Goal: Task Accomplishment & Management: Manage account settings

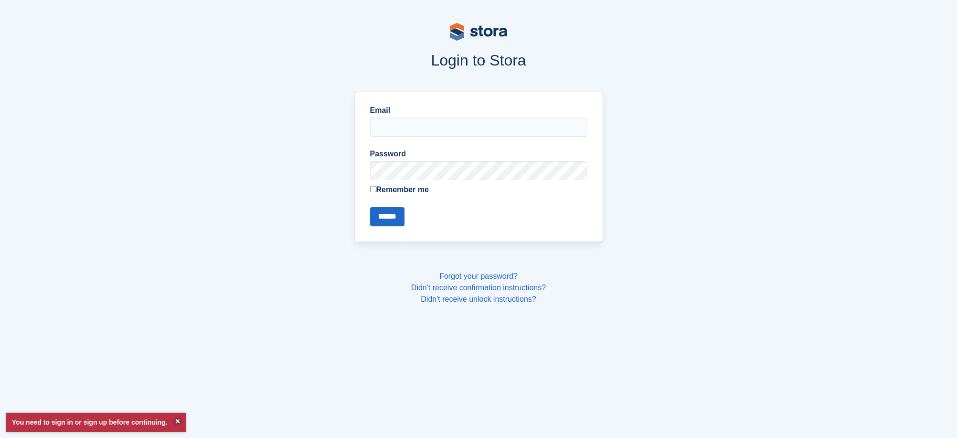
type input "**********"
click at [393, 224] on input "******" at bounding box center [387, 216] width 34 height 19
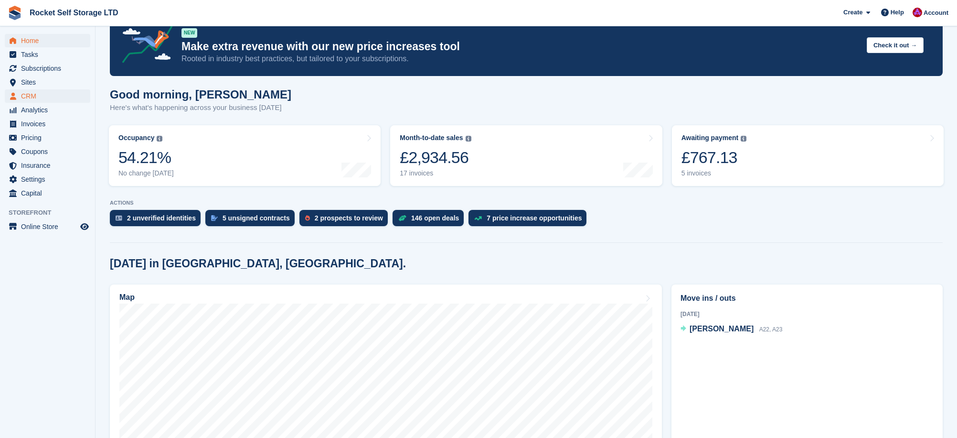
scroll to position [27, 0]
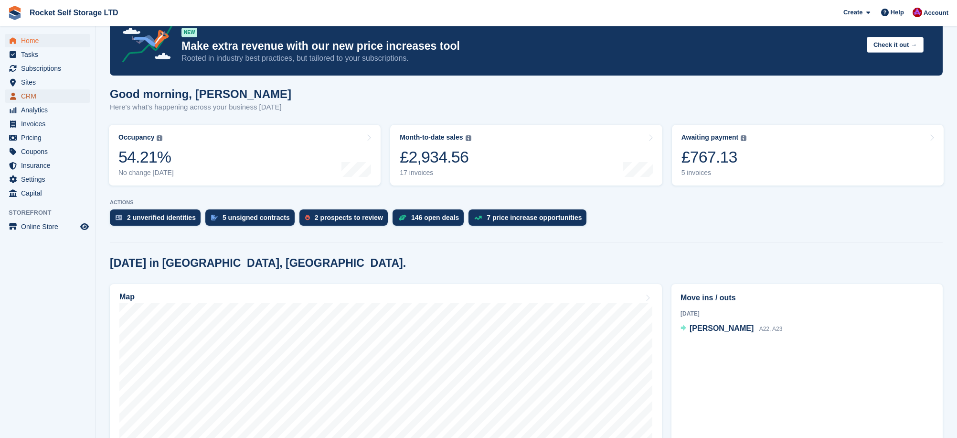
click at [38, 98] on span "CRM" at bounding box center [49, 95] width 57 height 13
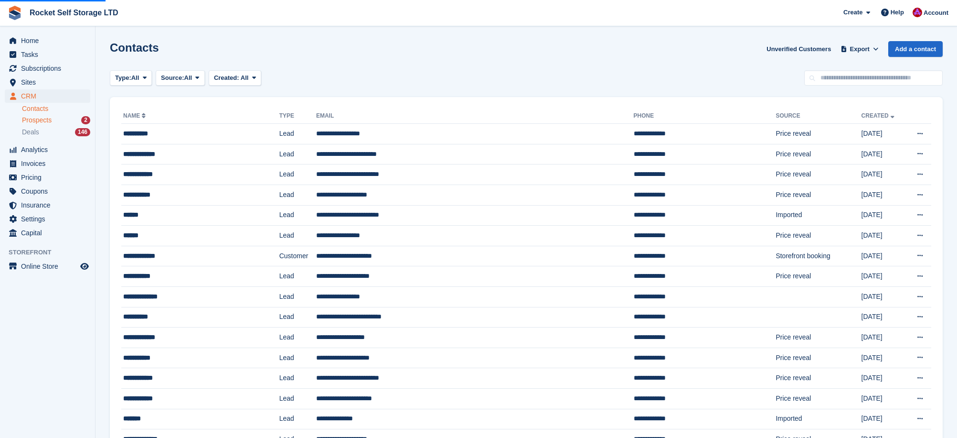
click at [36, 122] on span "Prospects" at bounding box center [37, 120] width 30 height 9
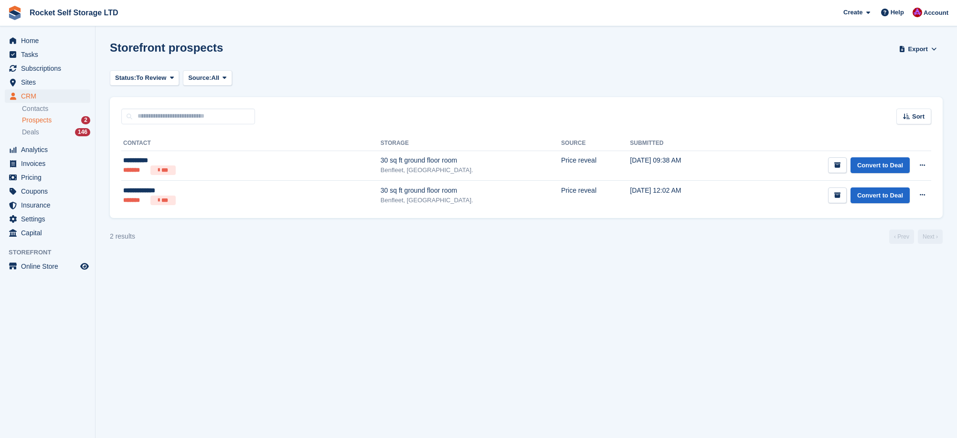
click at [36, 132] on span "Deals" at bounding box center [30, 132] width 17 height 9
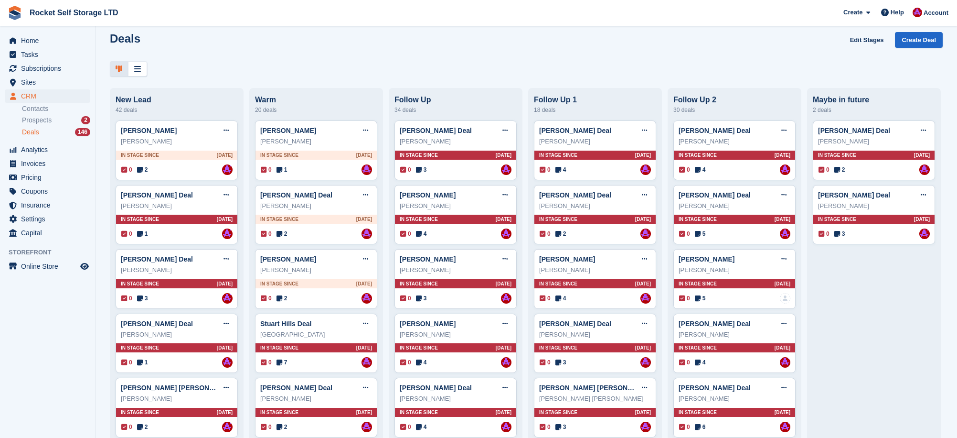
scroll to position [6, 0]
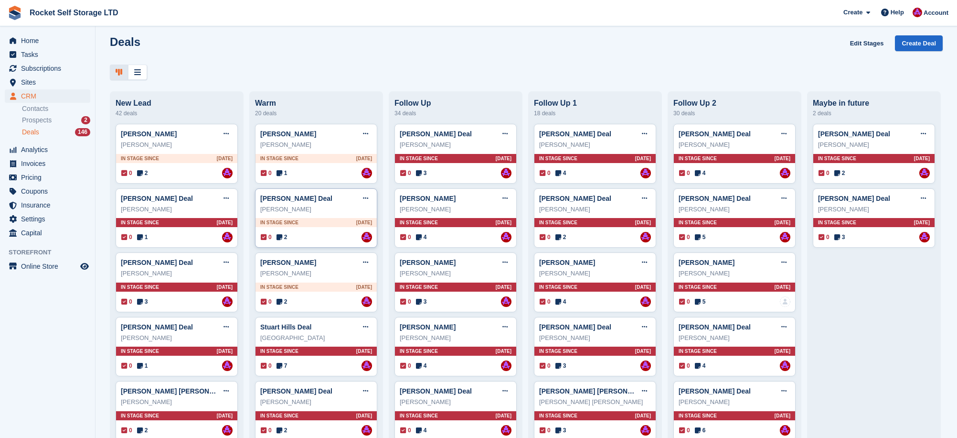
click at [271, 207] on div "[PERSON_NAME]" at bounding box center [316, 209] width 112 height 10
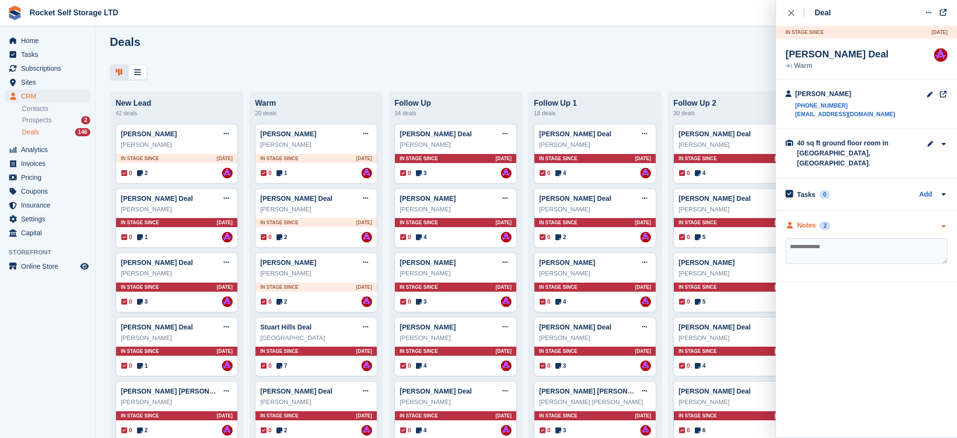
click at [831, 220] on div "Notes 2" at bounding box center [808, 225] width 45 height 10
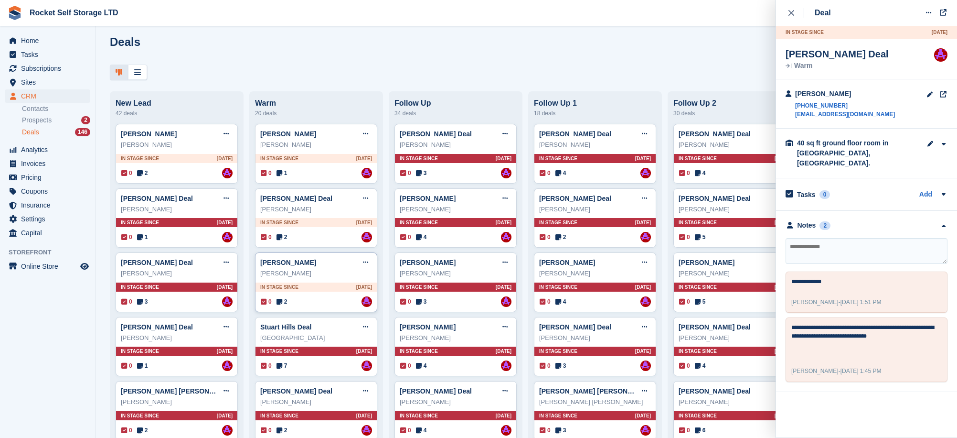
click at [318, 275] on div "Conrad" at bounding box center [316, 273] width 112 height 10
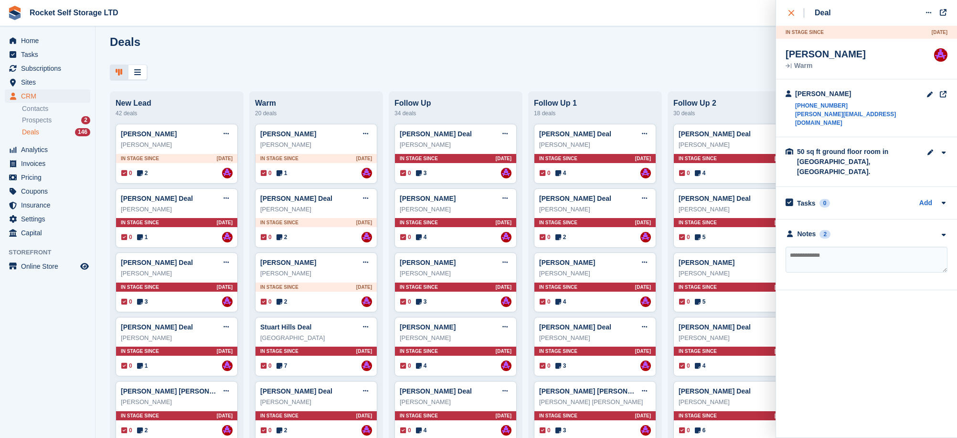
click at [792, 11] on icon "close" at bounding box center [792, 13] width 6 height 6
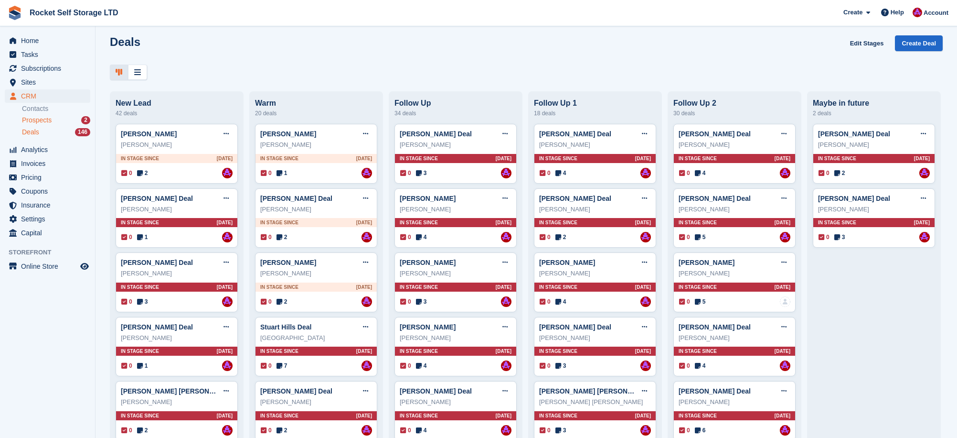
click at [34, 118] on span "Prospects" at bounding box center [37, 120] width 30 height 9
